Goal: Task Accomplishment & Management: Manage account settings

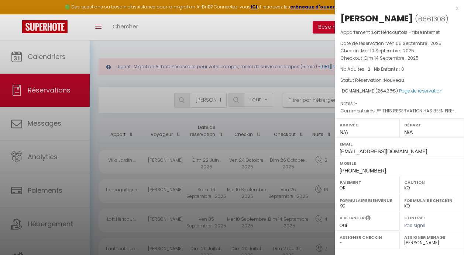
select select "not_cancelled"
select select "KO"
select select "0"
select select "47873"
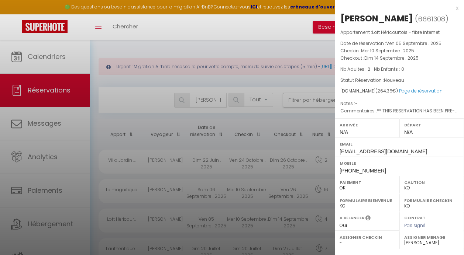
click at [208, 99] on div at bounding box center [232, 127] width 464 height 255
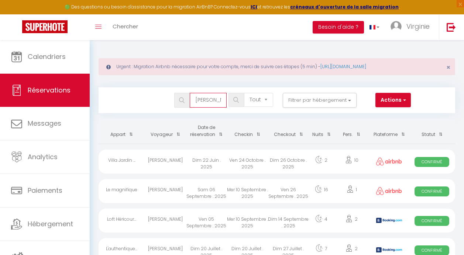
click at [214, 100] on input "marie" at bounding box center [208, 100] width 37 height 15
type input "erwan"
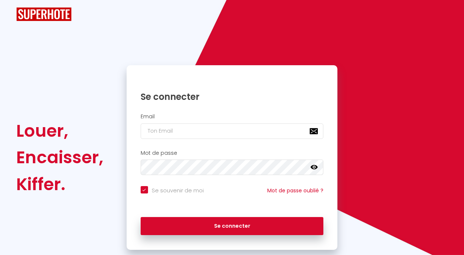
checkbox input "true"
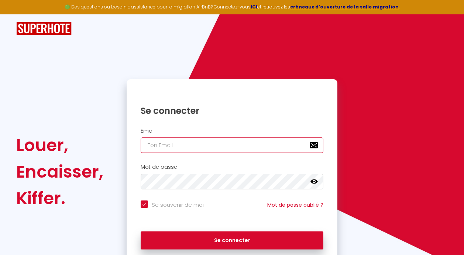
click at [194, 152] on input "email" at bounding box center [232, 145] width 183 height 15
type input "v"
checkbox input "true"
type input "vs"
checkbox input "true"
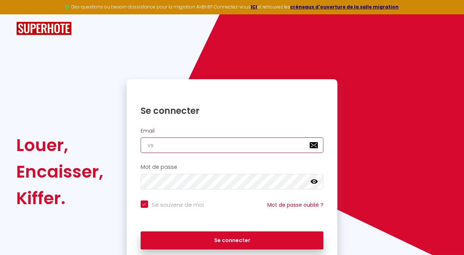
type input "vsi"
checkbox input "true"
type input "vs"
checkbox input "true"
type input "v"
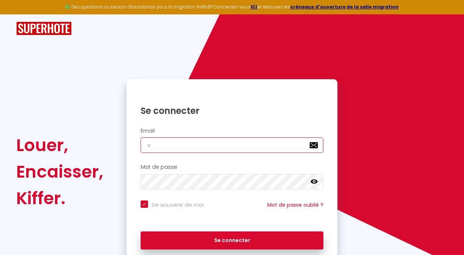
checkbox input "true"
type input "p"
checkbox input "true"
type input "pl"
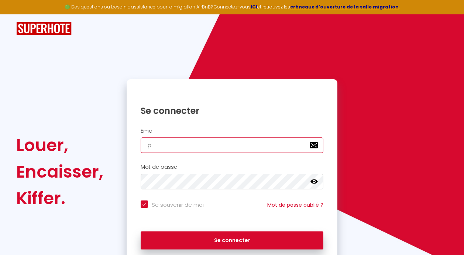
checkbox input "true"
type input "pla"
checkbox input "true"
type input "plac"
checkbox input "true"
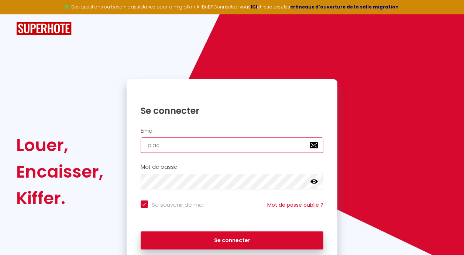
type input "place"
checkbox input "true"
type input "placed"
checkbox input "true"
type input "placede"
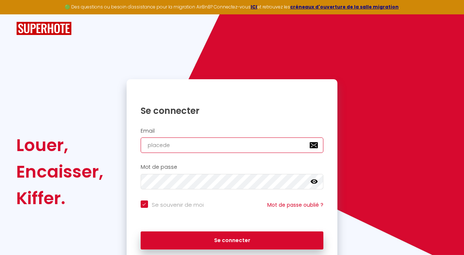
checkbox input "true"
type input "placedes"
checkbox input "true"
type input "placedesl"
checkbox input "true"
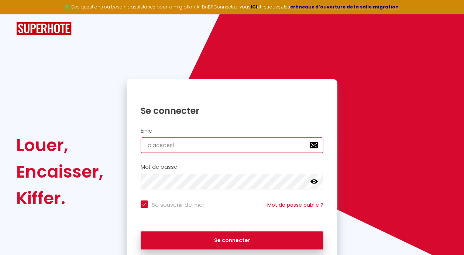
type input "placedeslo"
checkbox input "true"
type input "placedeslog"
checkbox input "true"
type input "placedeslogi"
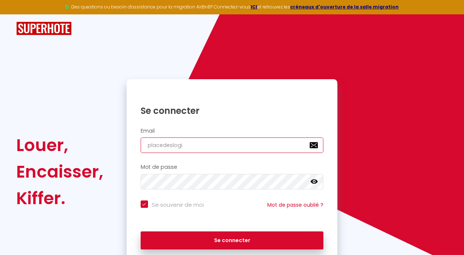
checkbox input "true"
type input "placedeslogis"
checkbox input "true"
type input "placedeslogis@"
checkbox input "true"
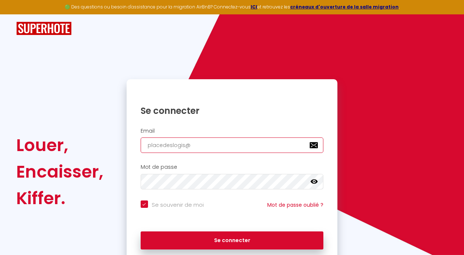
type input "placedeslogis@g"
checkbox input "true"
type input "placedeslogis@gm"
checkbox input "true"
type input "placedeslogis@gma"
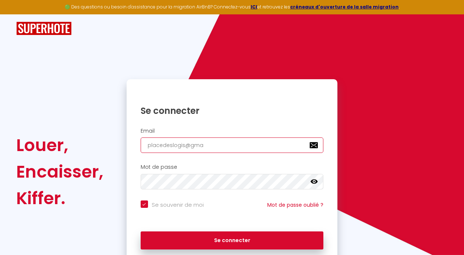
checkbox input "true"
type input "placedeslogis@gmai"
checkbox input "true"
type input "placedeslogis@gmail"
checkbox input "true"
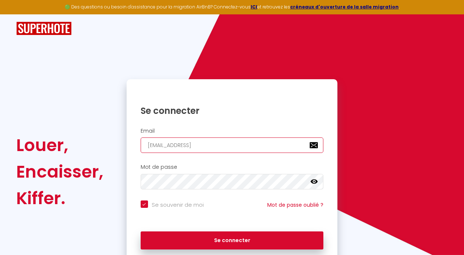
type input "placedeslogis@gmail."
checkbox input "true"
type input "placedeslogis@gmail.c"
checkbox input "true"
type input "placedeslogis@gmail.co"
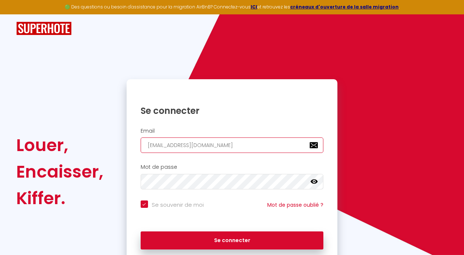
checkbox input "true"
type input "placedeslogis@gmail.com"
checkbox input "true"
type input "placedeslogis@gmail.com"
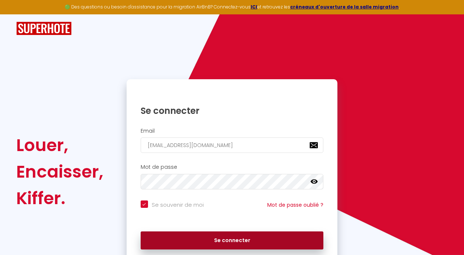
click at [219, 238] on button "Se connecter" at bounding box center [232, 241] width 183 height 18
checkbox input "true"
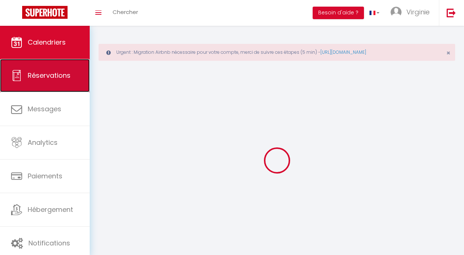
click at [68, 80] on span "Réservations" at bounding box center [49, 75] width 43 height 9
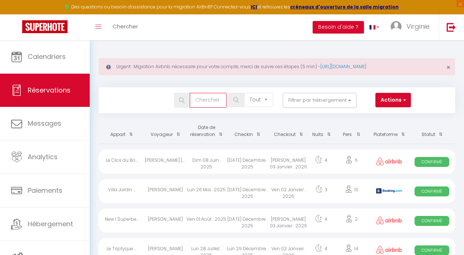
click at [205, 107] on input "text" at bounding box center [208, 100] width 37 height 15
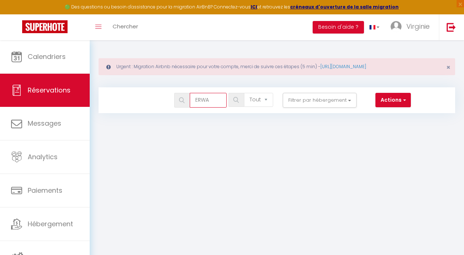
type input "ERWAN"
select select
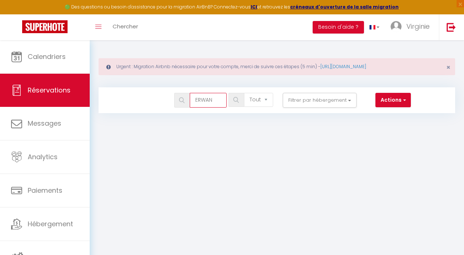
select select
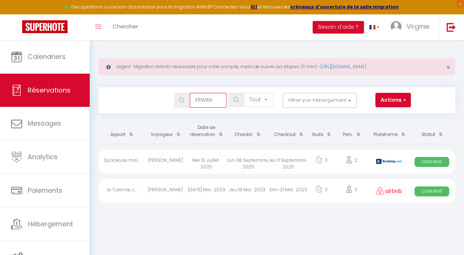
type input "ERWAN"
click at [215, 159] on div "Mer 16 Juillet . 2025" at bounding box center [206, 162] width 41 height 24
select select "OK"
select select "0"
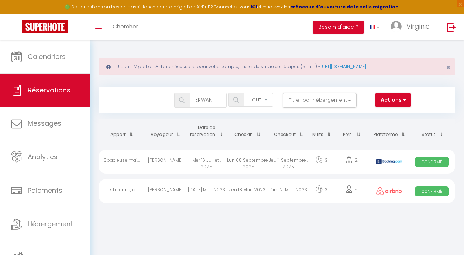
select select "0"
select select "1"
select select
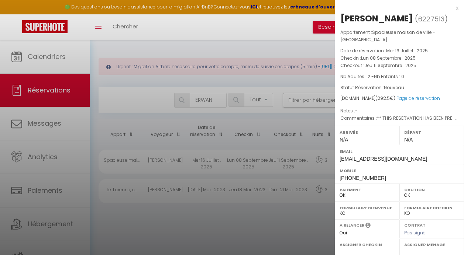
select select "36925"
select select "46777"
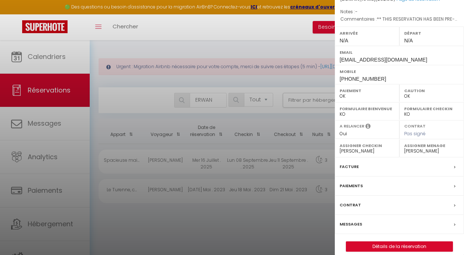
click at [350, 163] on label "Facture" at bounding box center [348, 167] width 19 height 8
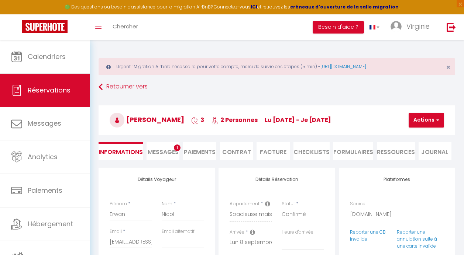
select select
checkbox input "false"
select select
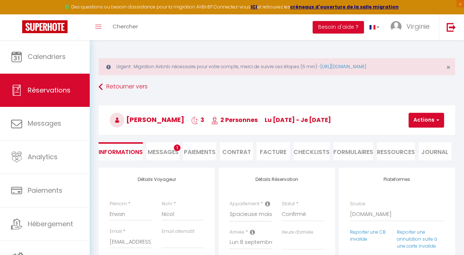
checkbox input "false"
type textarea "** THIS RESERVATION HAS BEEN PRE-PAID ** BOOKING NOTE : Payment charge is EUR 4…"
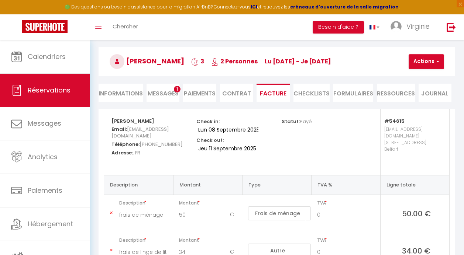
scroll to position [37, 0]
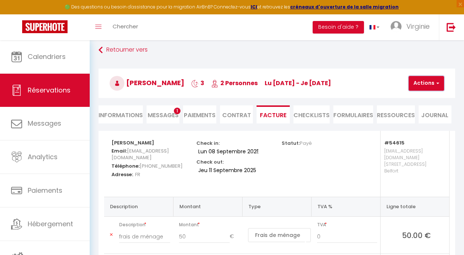
click at [420, 88] on button "Actions" at bounding box center [425, 83] width 35 height 15
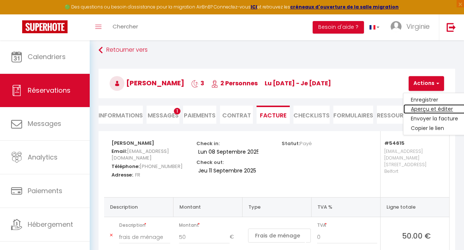
click at [421, 109] on link "Aperçu et éditer" at bounding box center [434, 109] width 62 height 10
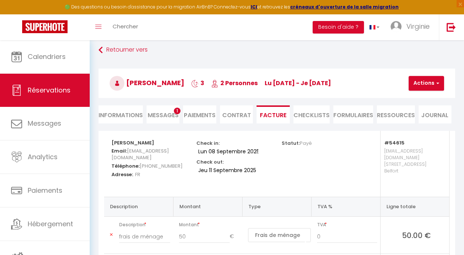
click at [116, 112] on li "Informations" at bounding box center [120, 114] width 44 height 18
select select
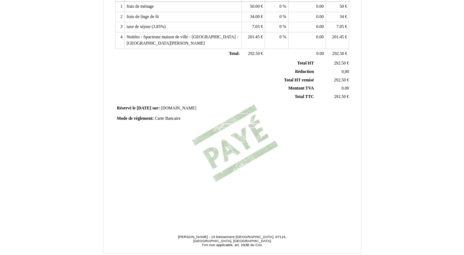
scroll to position [190, 0]
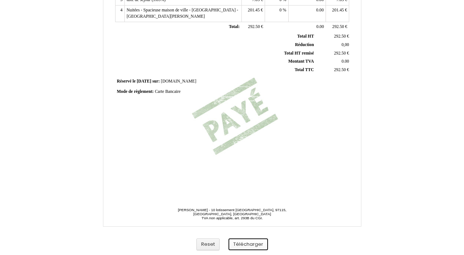
click at [250, 241] on button "Télécharger" at bounding box center [247, 245] width 39 height 12
